Goal: Task Accomplishment & Management: Manage account settings

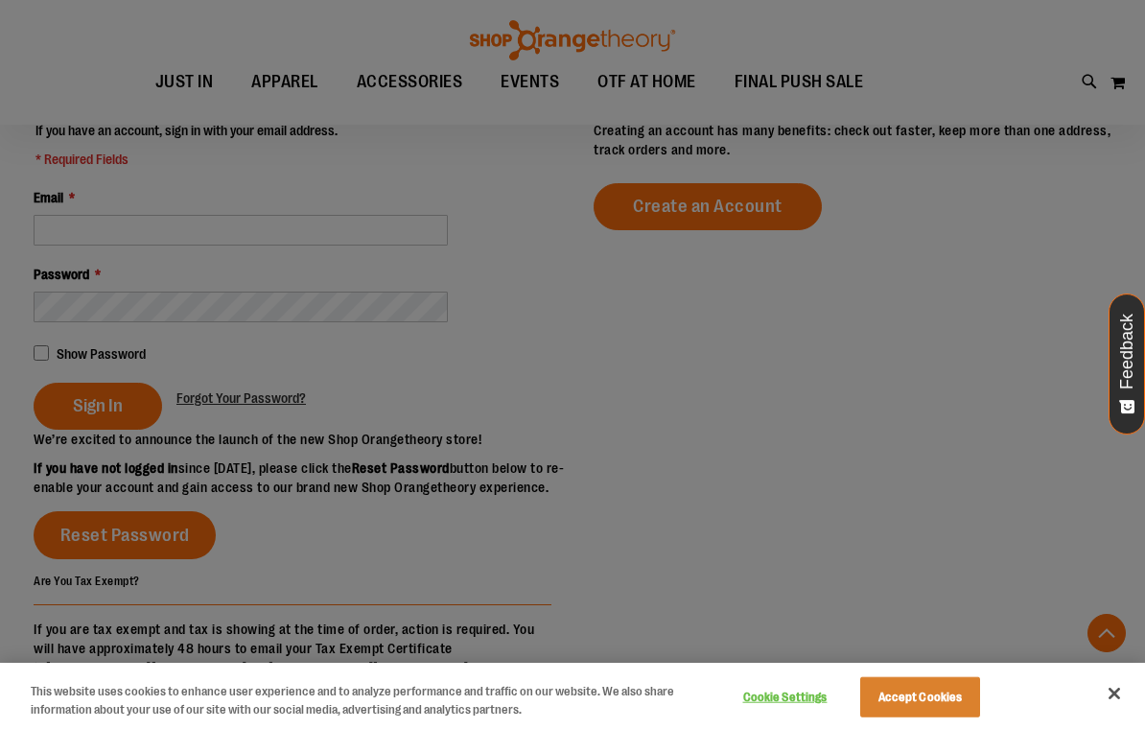
scroll to position [597, 0]
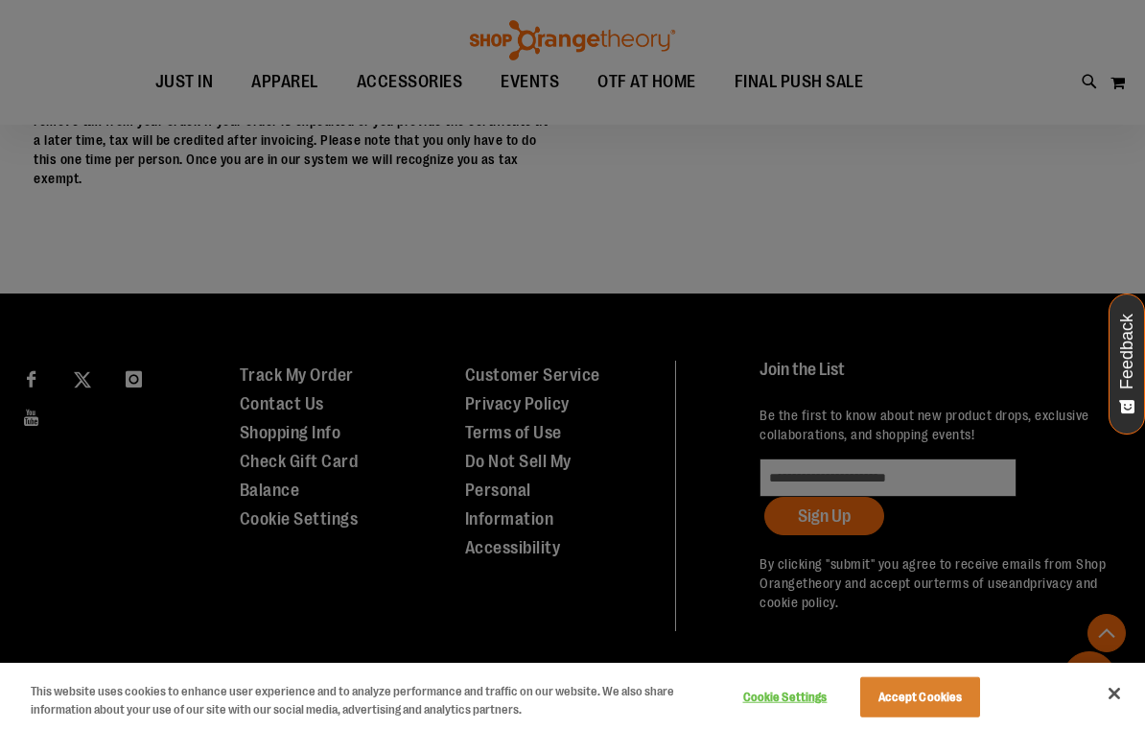
click at [932, 693] on button "Accept Cookies" at bounding box center [920, 697] width 120 height 40
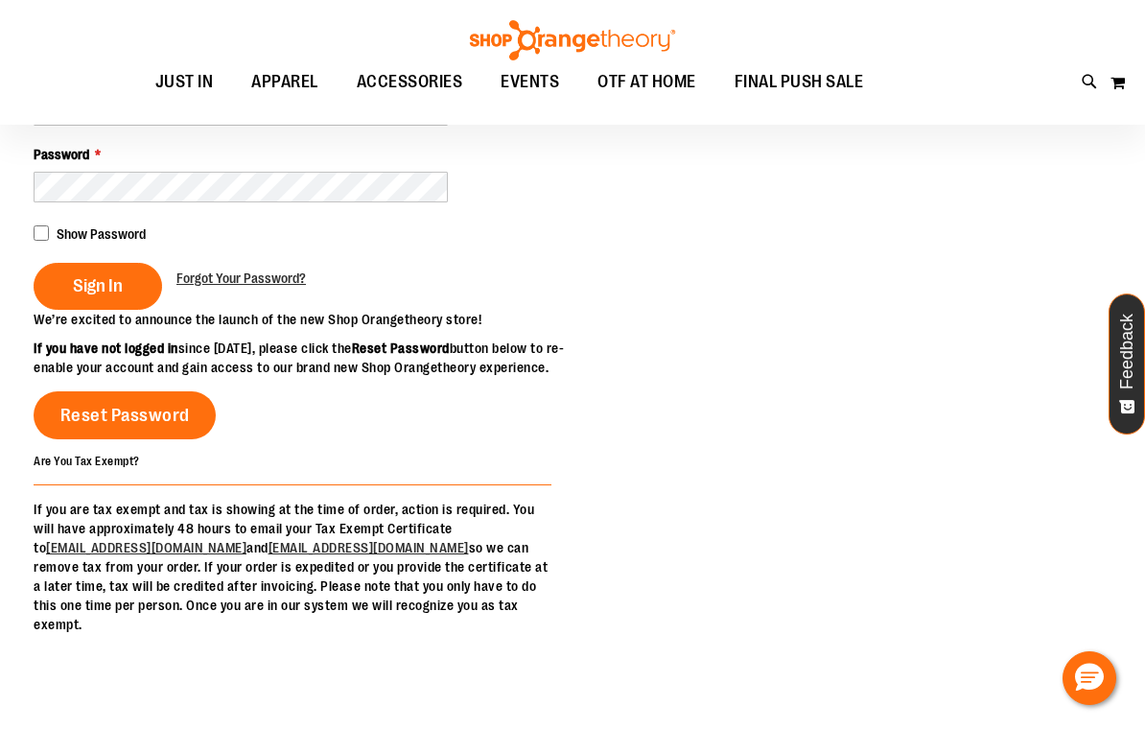
scroll to position [0, 0]
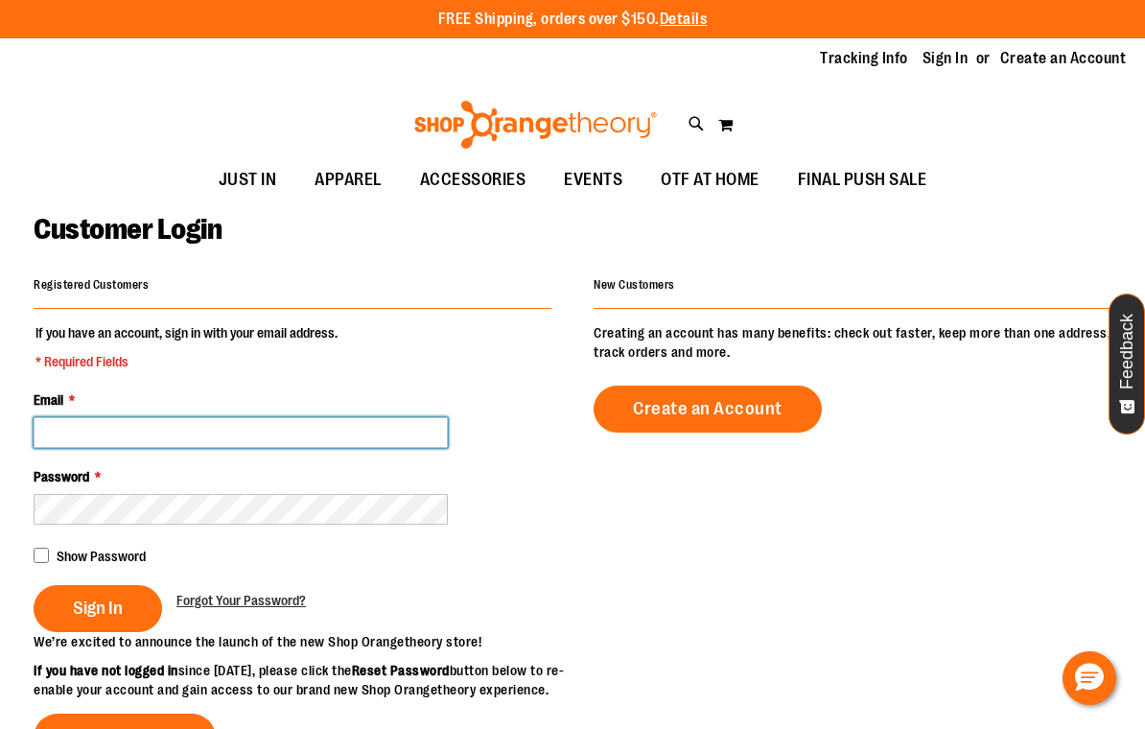
click at [242, 427] on input "Email *" at bounding box center [241, 432] width 414 height 31
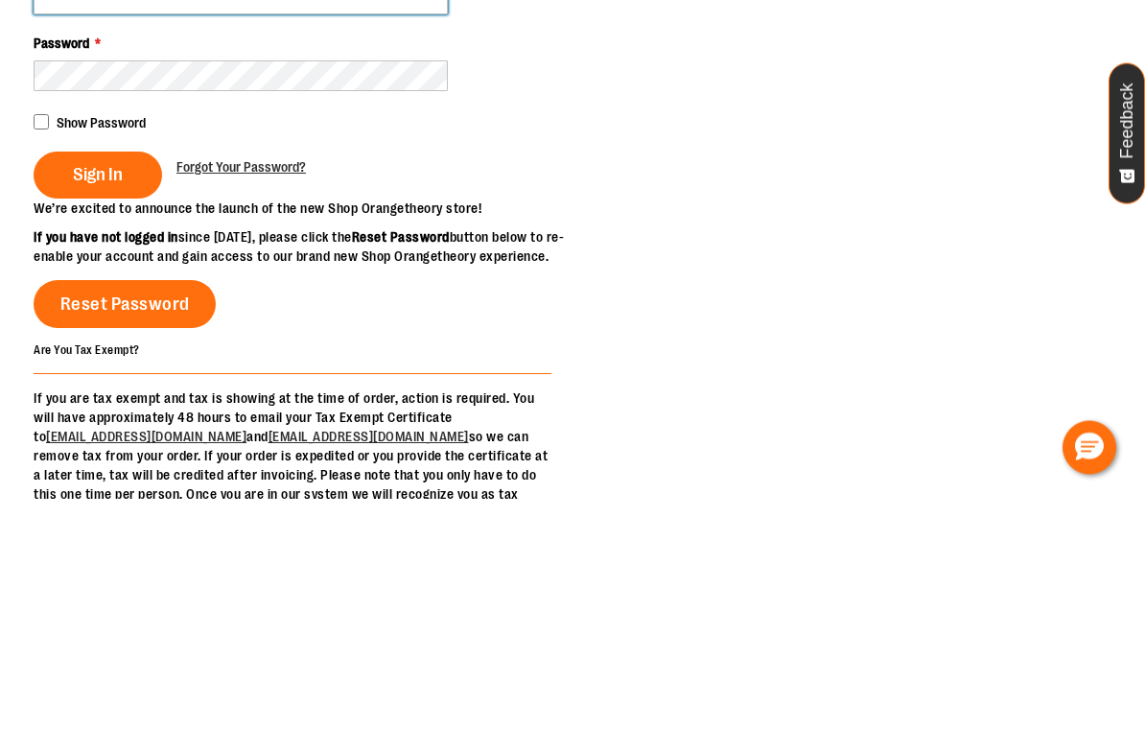
type input "**********"
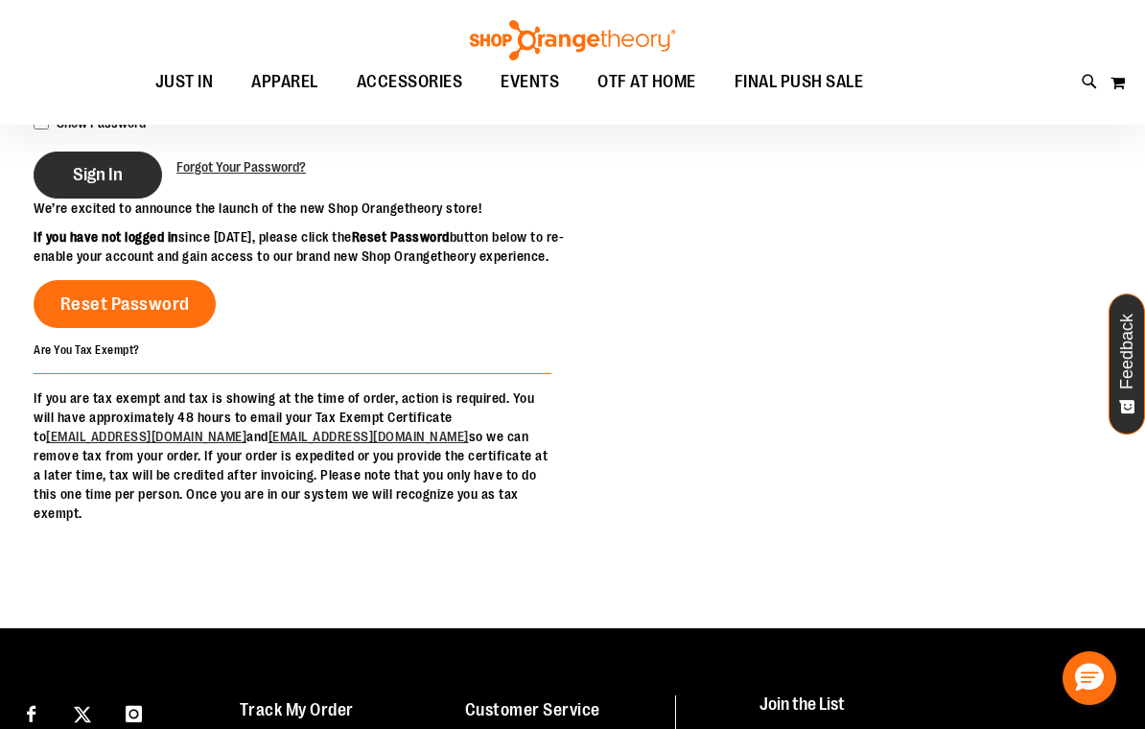
click at [106, 177] on span "Sign In" at bounding box center [98, 174] width 50 height 21
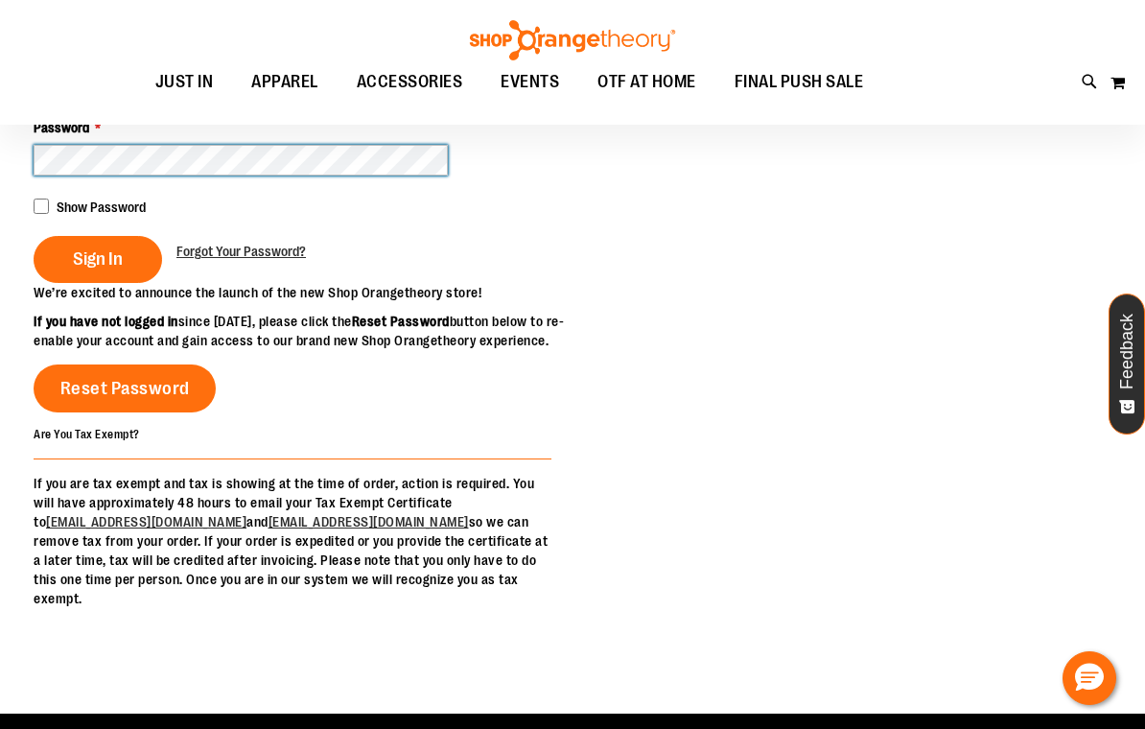
scroll to position [59, 0]
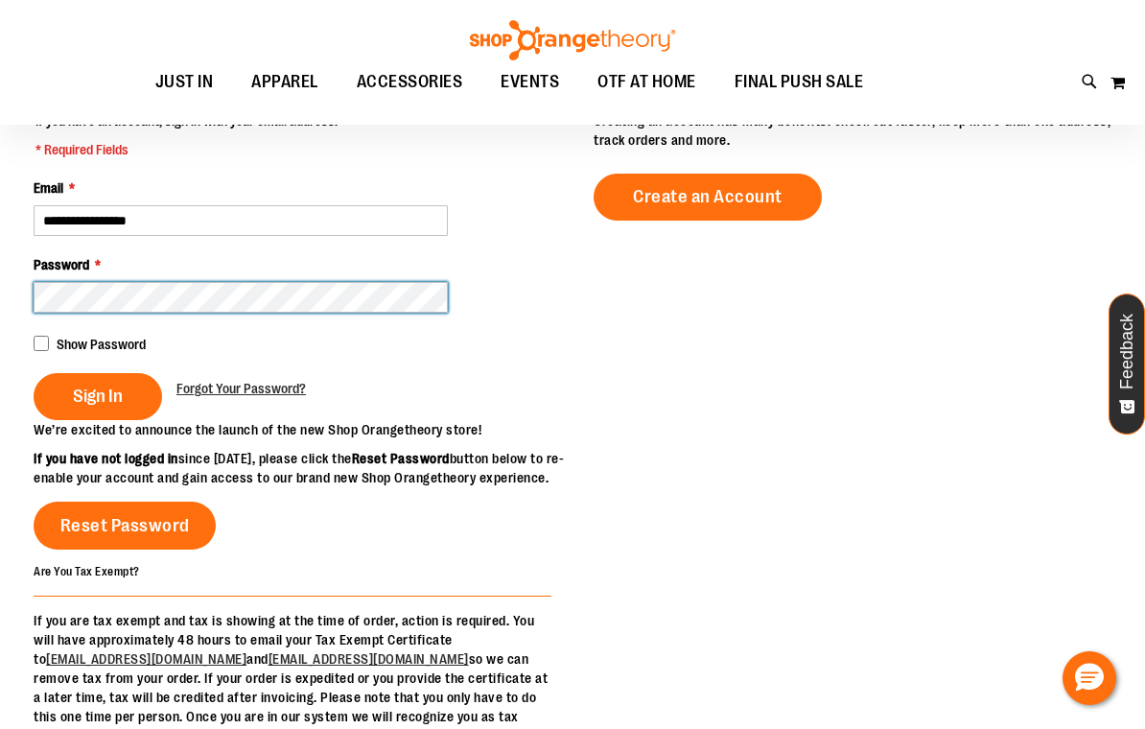
click at [97, 395] on button "Sign In" at bounding box center [98, 396] width 129 height 47
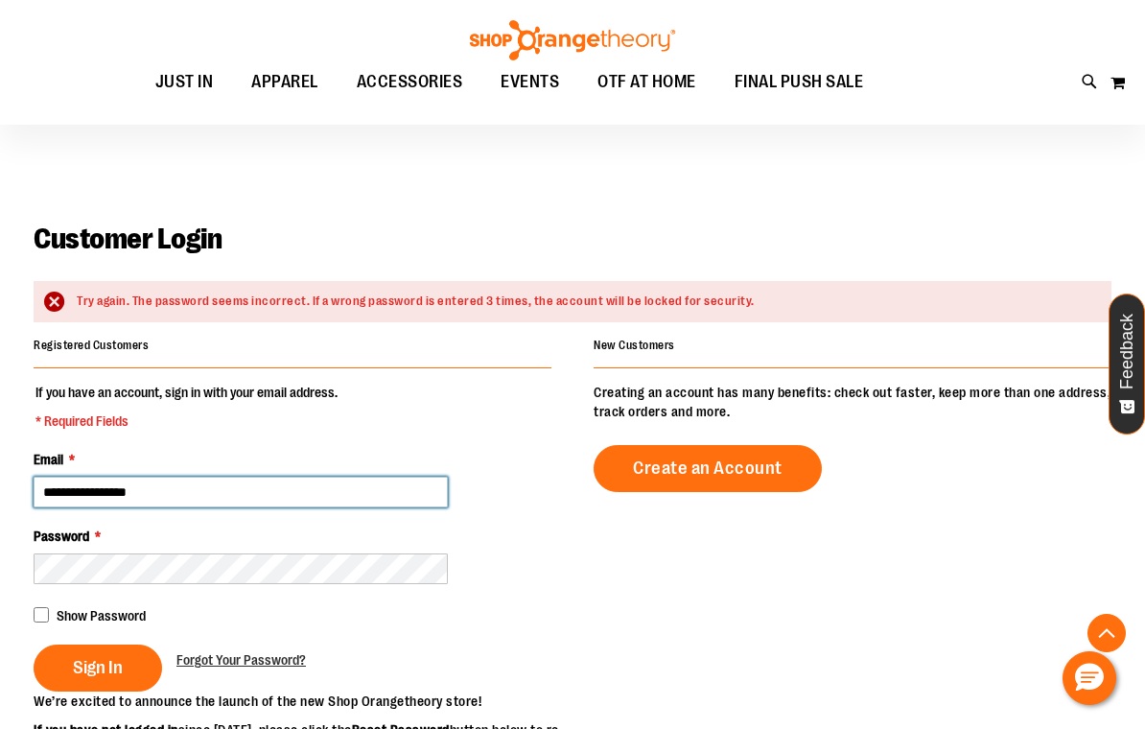
scroll to position [15, 0]
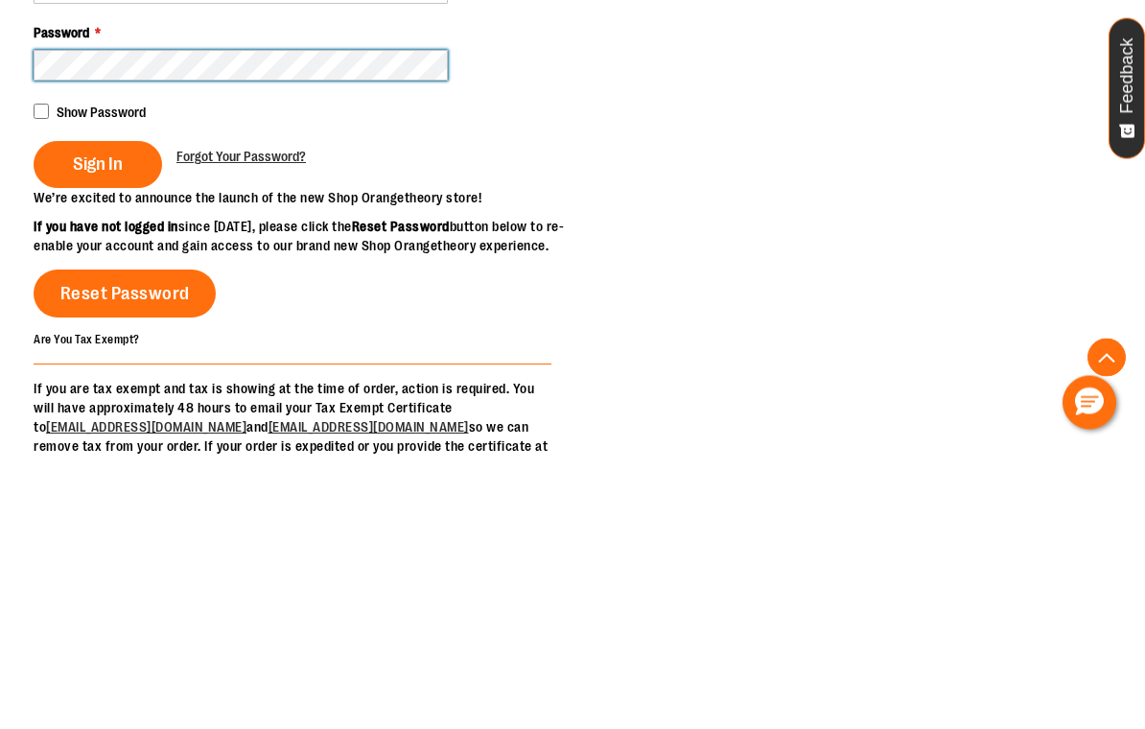
click at [390, 56] on div "FREE Shipping, orders over $150. Details To order the Spring Dri Tri event bund…" at bounding box center [572, 657] width 1145 height 1345
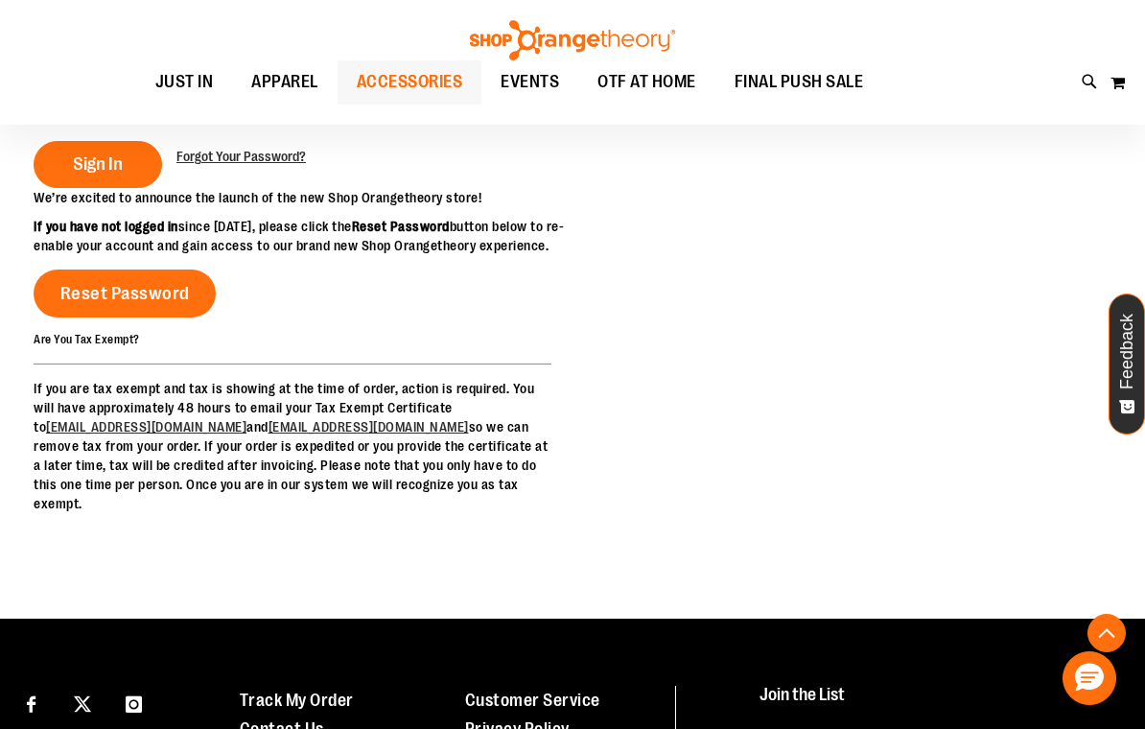
click at [97, 163] on button "Sign In" at bounding box center [98, 164] width 129 height 47
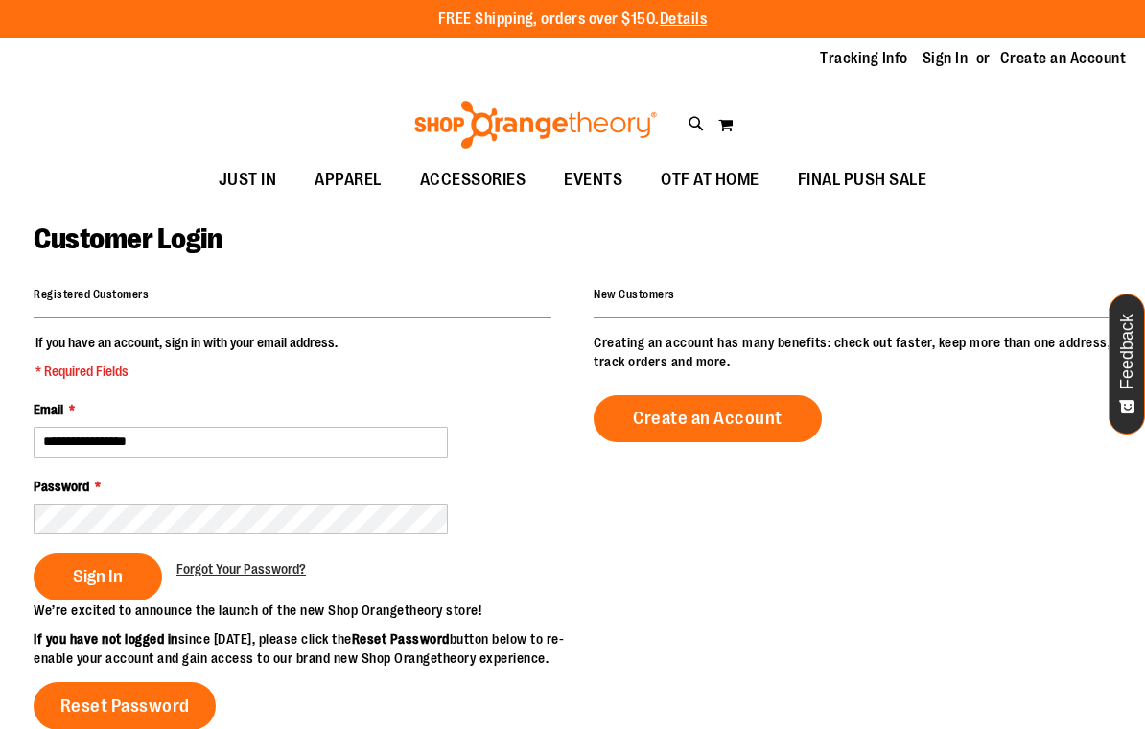
scroll to position [215, 0]
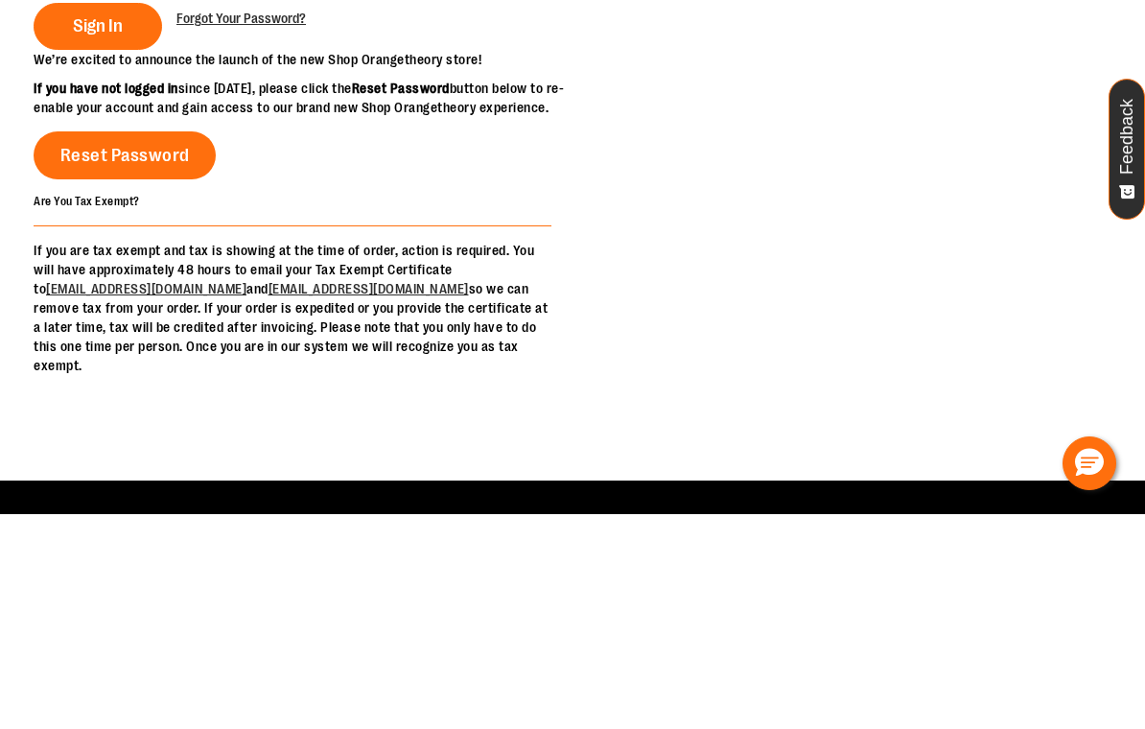
type input "**********"
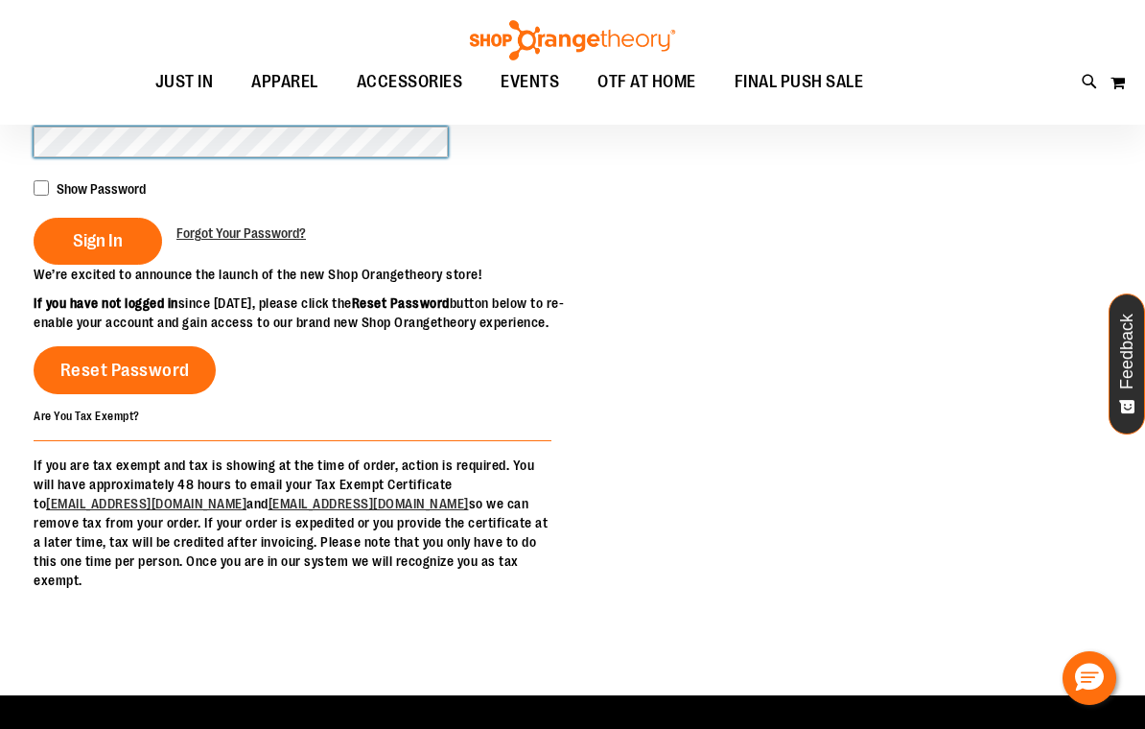
click at [97, 240] on button "Sign In" at bounding box center [98, 241] width 129 height 47
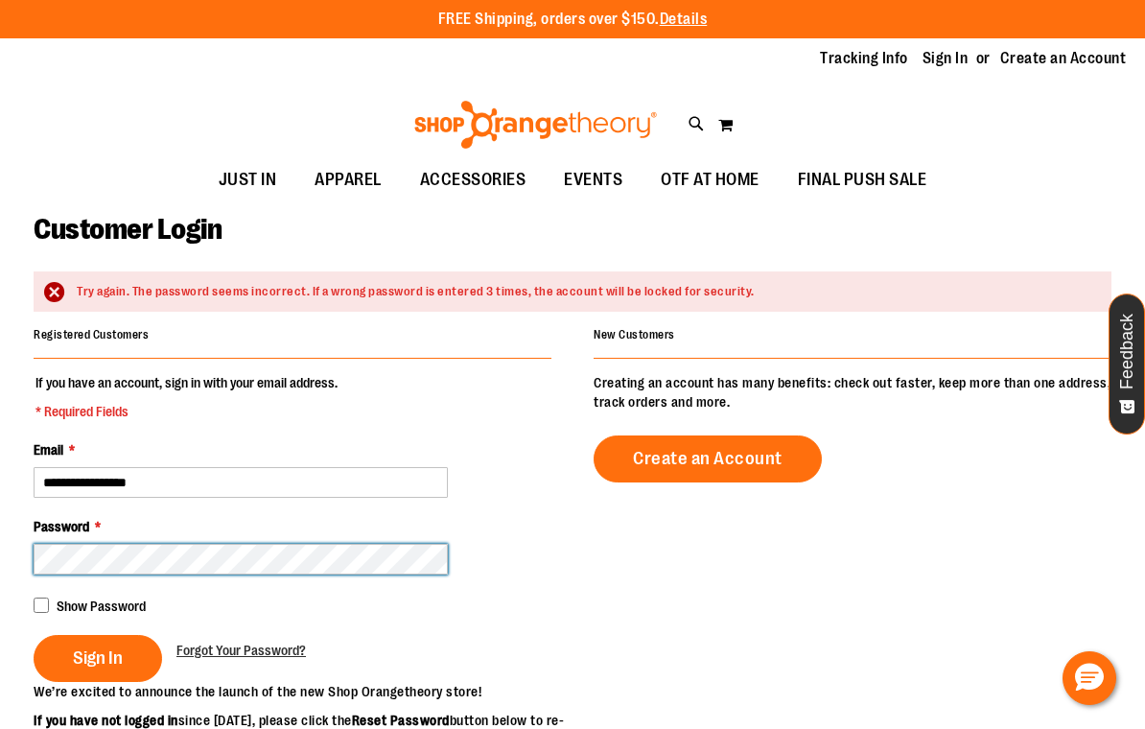
scroll to position [44, 0]
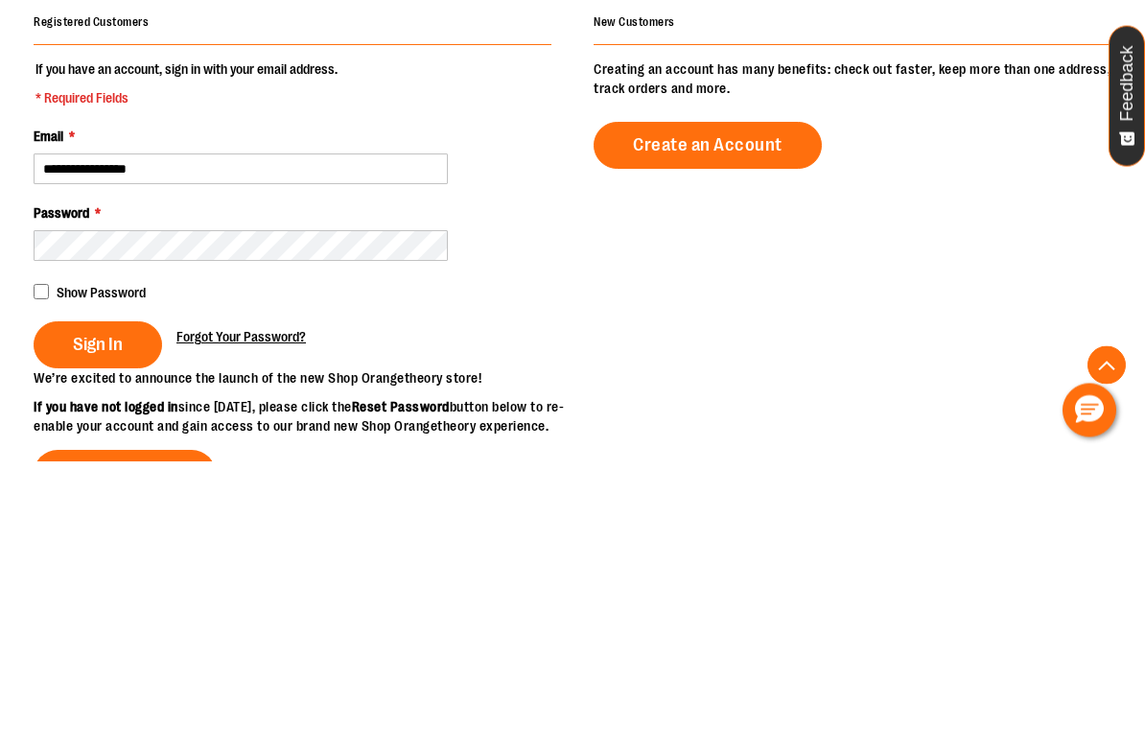
click at [233, 598] on span "Forgot Your Password?" at bounding box center [242, 605] width 130 height 15
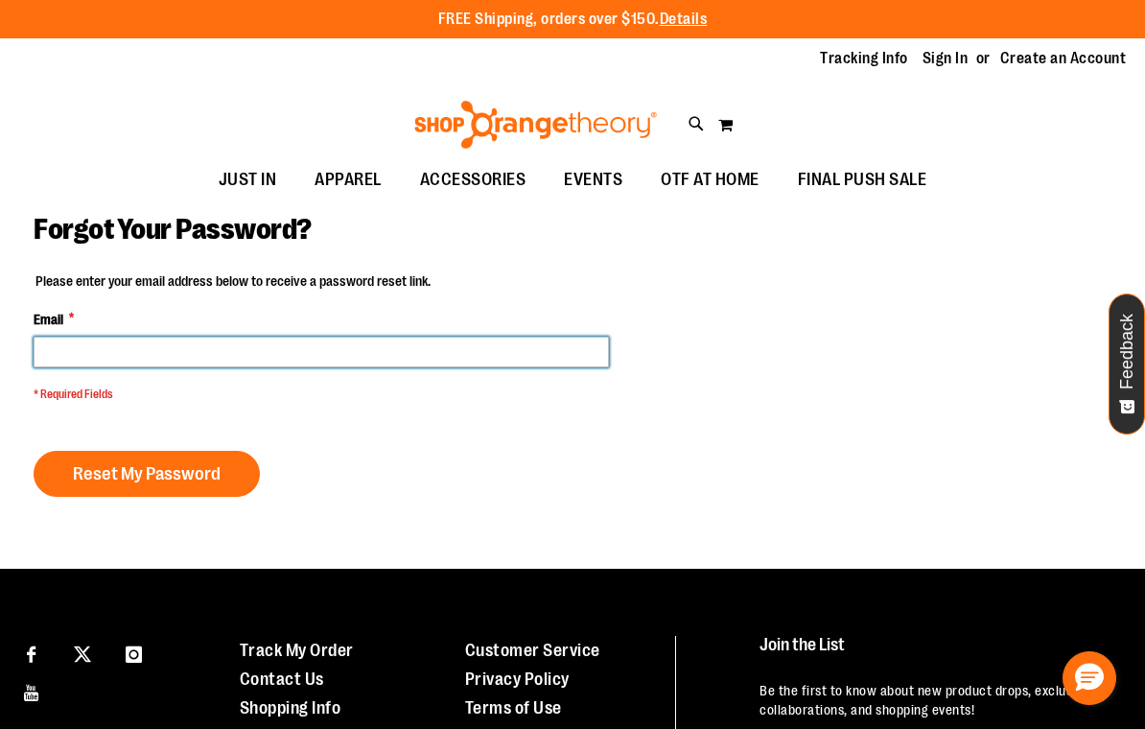
click at [218, 361] on input "Email *" at bounding box center [322, 352] width 576 height 31
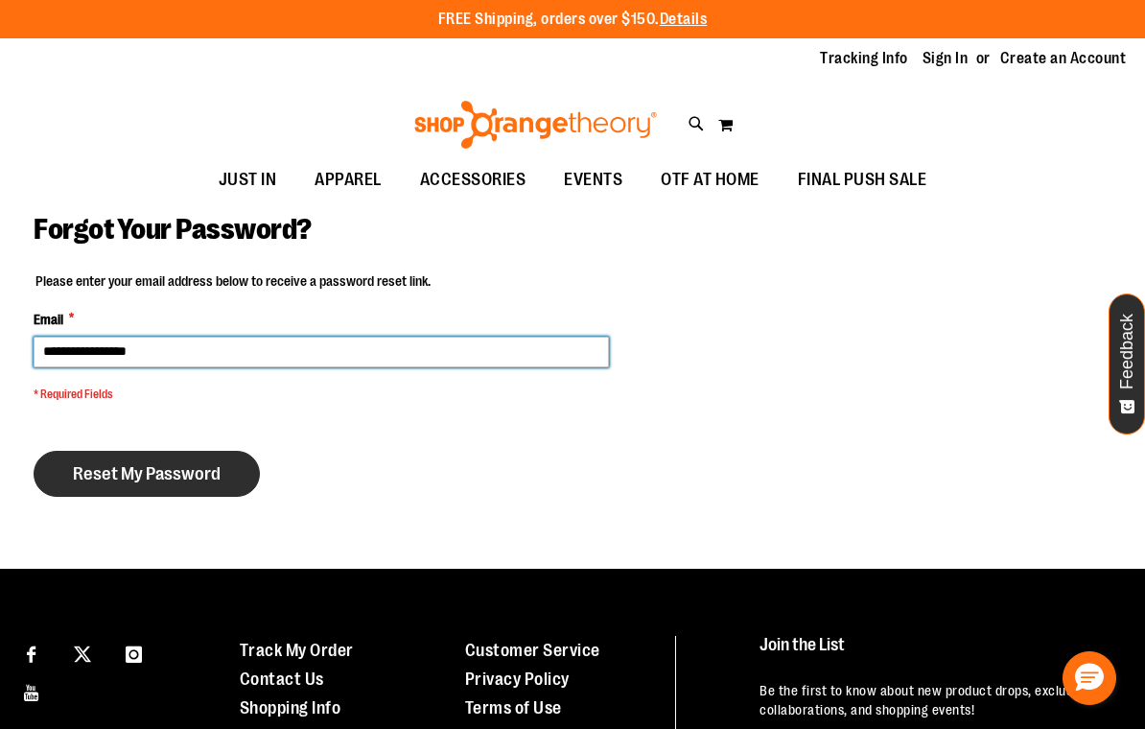
type input "**********"
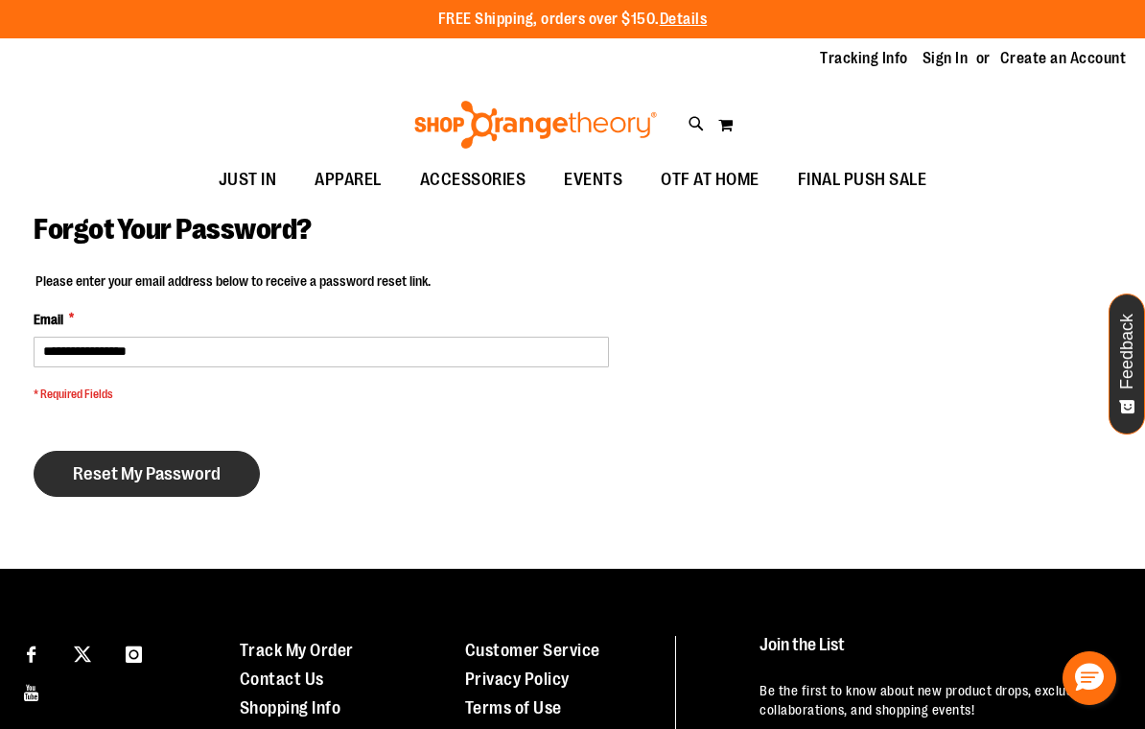
click at [149, 471] on span "Reset My Password" at bounding box center [147, 473] width 148 height 21
